Goal: Transaction & Acquisition: Register for event/course

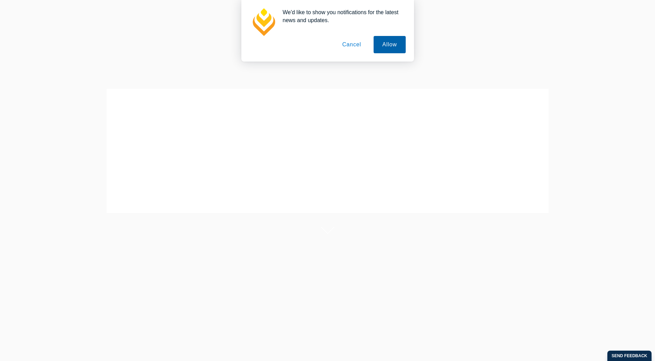
click at [387, 47] on button "Allow" at bounding box center [390, 44] width 32 height 17
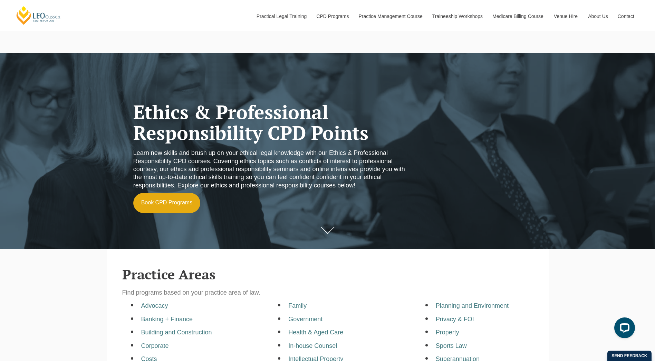
scroll to position [35, 0]
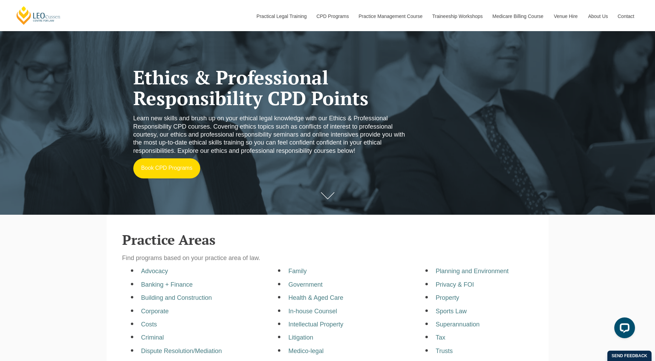
click at [168, 165] on link "Book CPD Programs" at bounding box center [166, 168] width 67 height 20
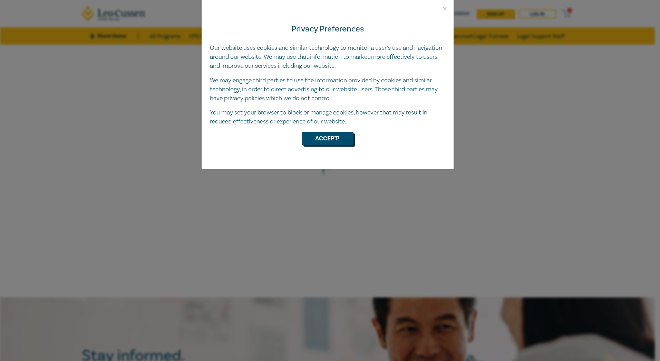
click at [319, 140] on button "Accept!" at bounding box center [328, 138] width 52 height 13
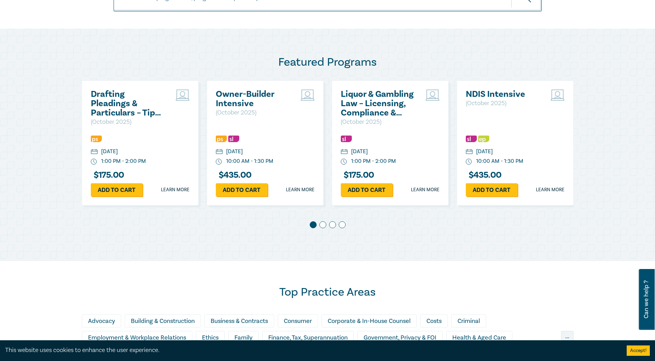
scroll to position [311, 0]
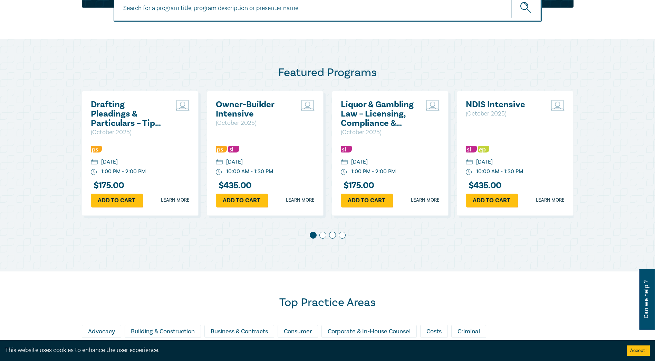
click at [322, 238] on span at bounding box center [322, 234] width 7 height 7
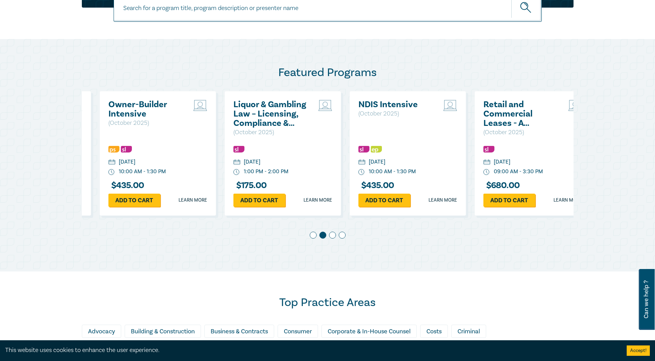
scroll to position [0, 125]
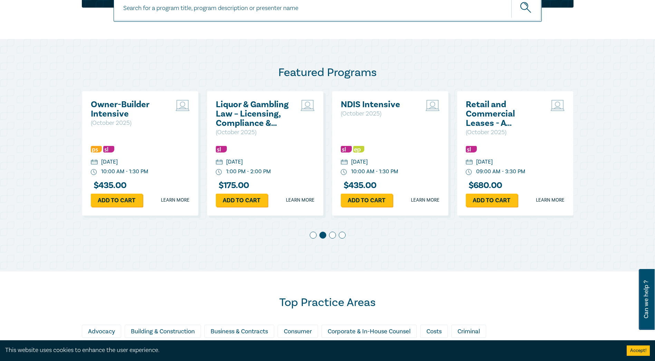
click at [334, 237] on span at bounding box center [332, 234] width 7 height 7
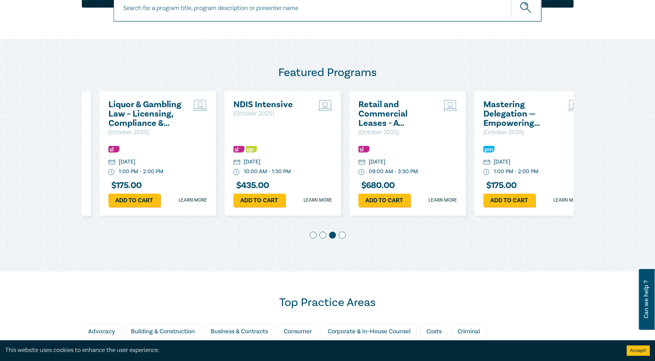
scroll to position [0, 250]
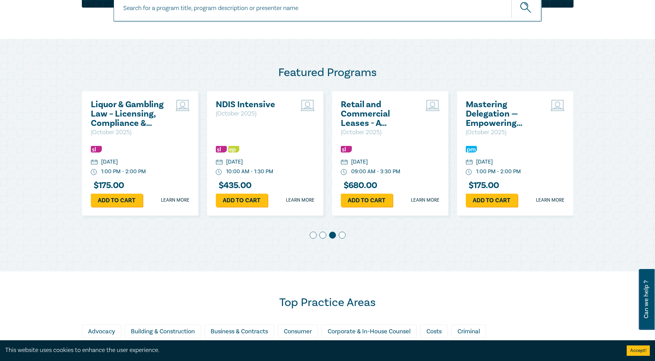
click at [340, 235] on span at bounding box center [342, 234] width 7 height 7
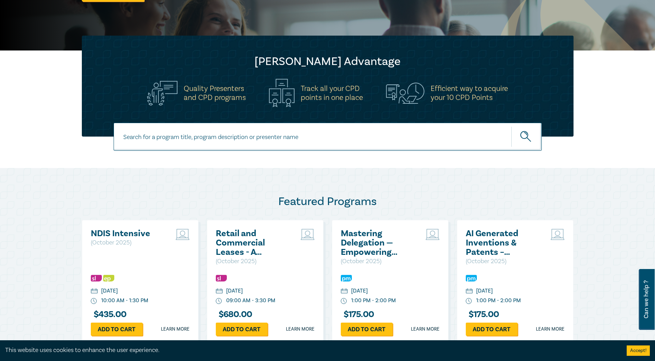
scroll to position [138, 0]
